Goal: Transaction & Acquisition: Book appointment/travel/reservation

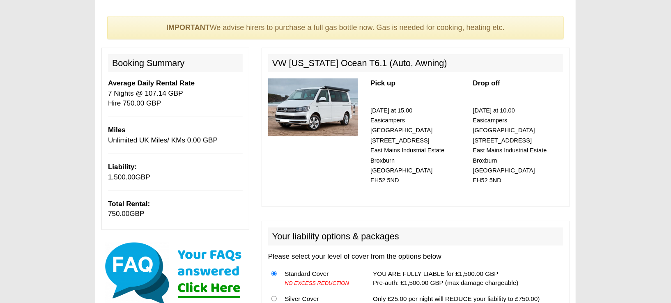
scroll to position [55, 0]
click at [320, 107] on img at bounding box center [313, 107] width 90 height 58
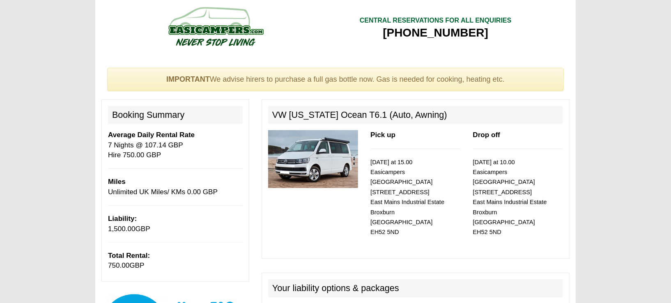
scroll to position [0, 0]
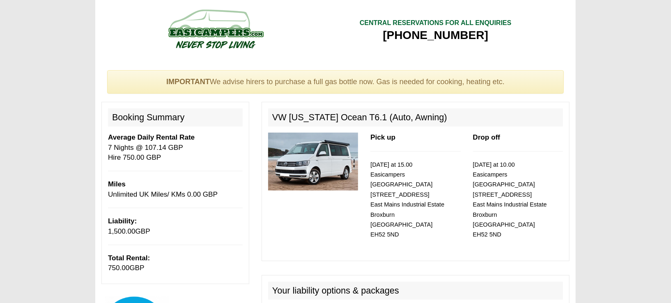
click at [202, 158] on p "Average Daily Rental Rate 7 Nights @ 107.14 GBP Hire 750.00 GBP" at bounding box center [175, 148] width 135 height 30
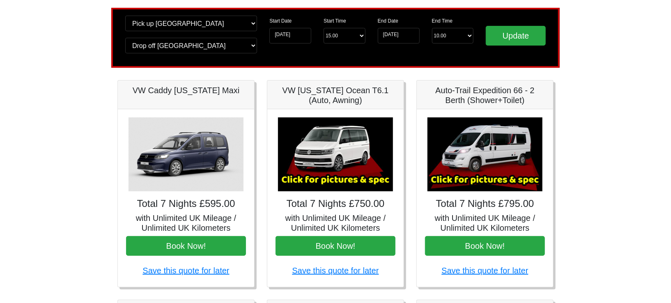
scroll to position [55, 0]
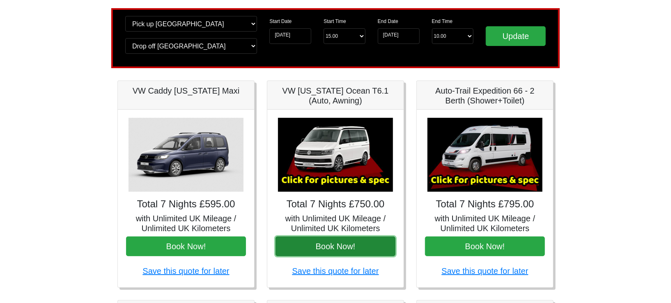
click at [336, 248] on button "Book Now!" at bounding box center [336, 246] width 120 height 20
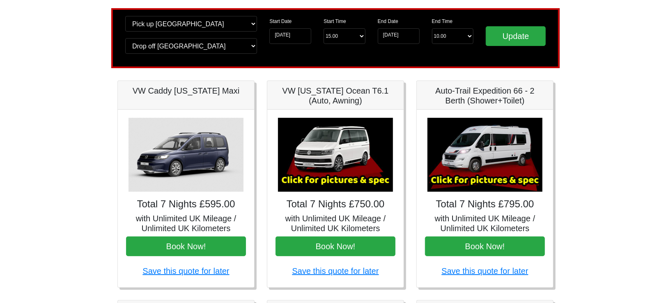
click at [333, 148] on img at bounding box center [335, 155] width 115 height 74
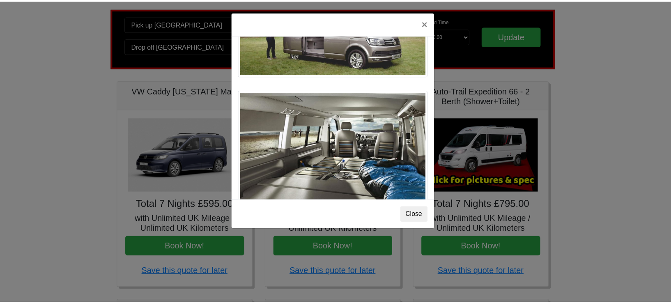
scroll to position [894, 0]
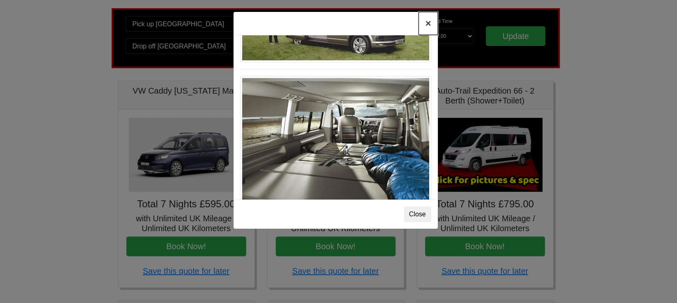
click at [426, 24] on button "×" at bounding box center [428, 23] width 19 height 23
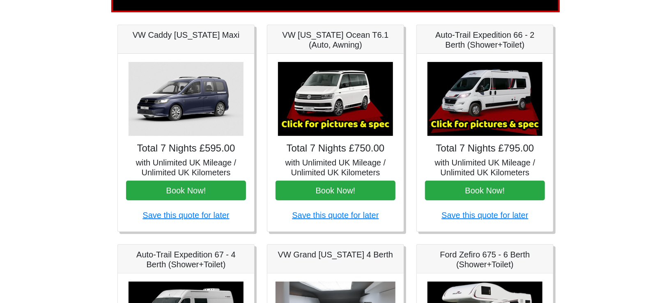
scroll to position [109, 0]
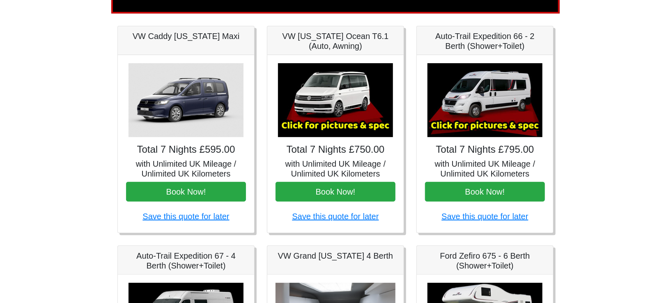
click at [192, 98] on img at bounding box center [186, 100] width 115 height 74
click at [196, 104] on img at bounding box center [186, 100] width 115 height 74
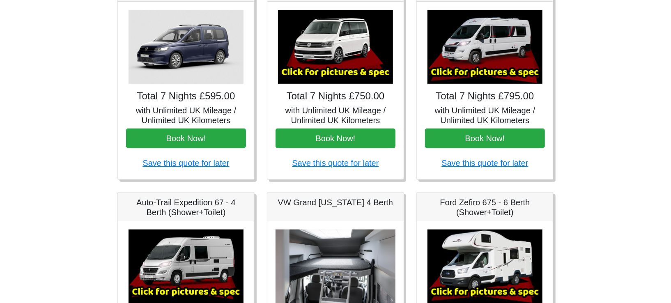
scroll to position [164, 0]
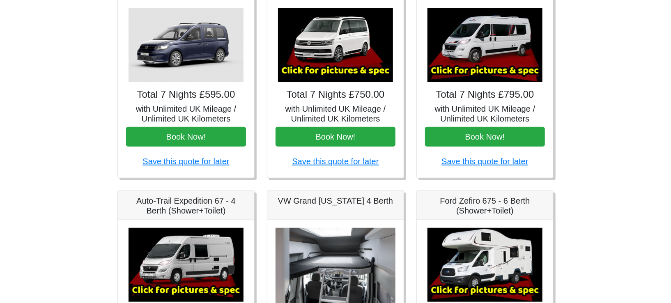
click at [205, 68] on img at bounding box center [186, 45] width 115 height 74
click at [200, 50] on img at bounding box center [186, 45] width 115 height 74
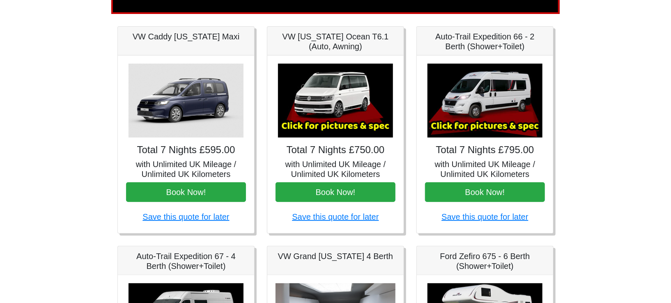
scroll to position [109, 0]
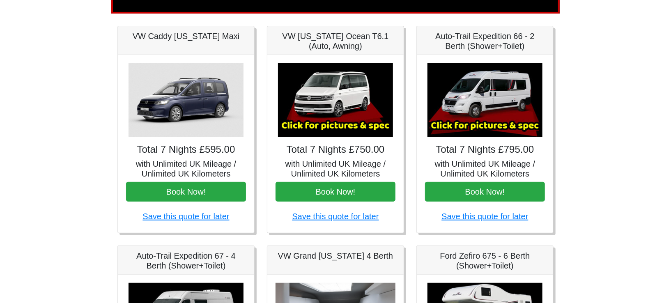
click at [348, 81] on img at bounding box center [335, 100] width 115 height 74
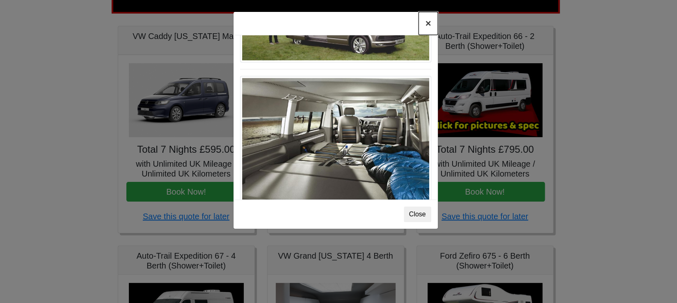
click at [429, 23] on button "×" at bounding box center [428, 23] width 19 height 23
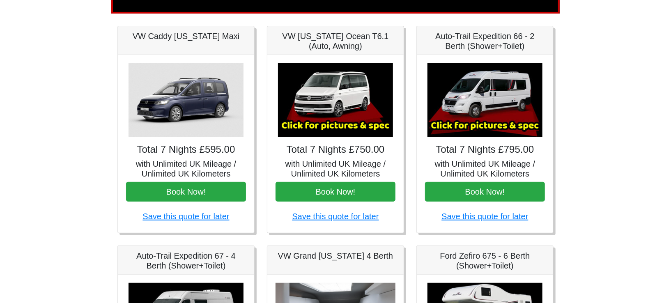
click at [185, 92] on img at bounding box center [186, 100] width 115 height 74
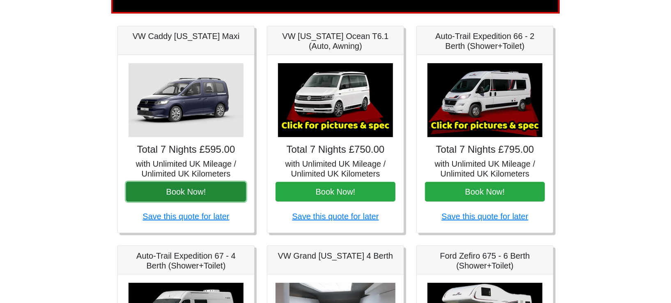
click at [207, 193] on button "Book Now!" at bounding box center [186, 192] width 120 height 20
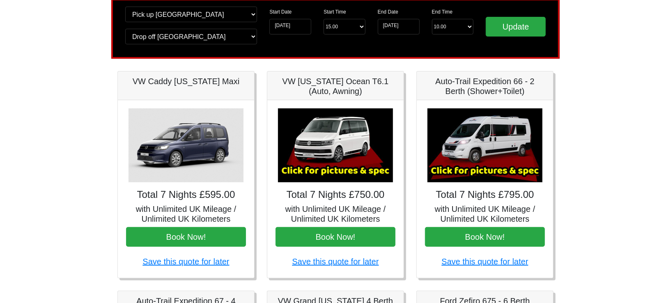
scroll to position [55, 0]
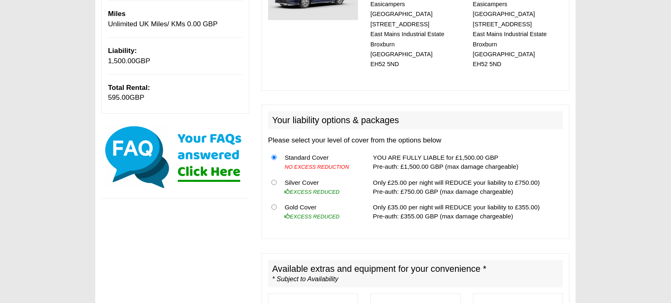
scroll to position [55, 0]
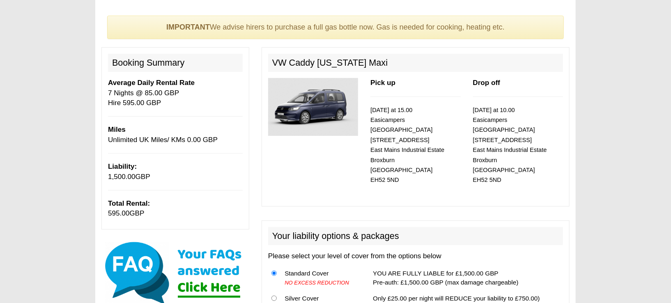
click at [327, 92] on img at bounding box center [313, 107] width 90 height 58
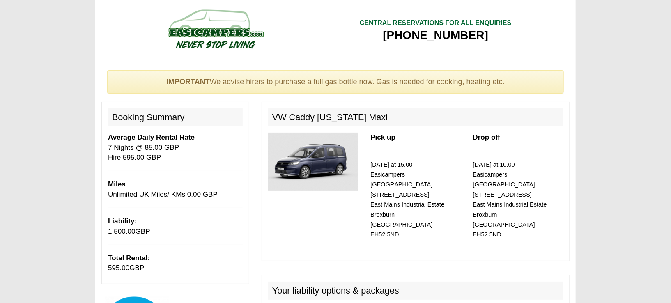
scroll to position [0, 0]
